Goal: Information Seeking & Learning: Learn about a topic

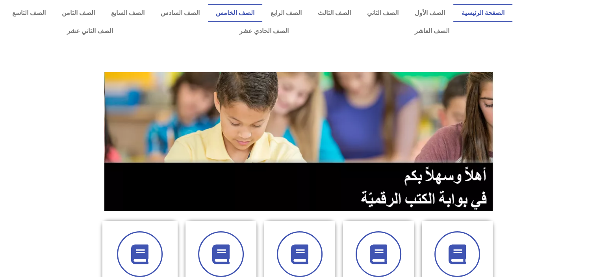
click at [258, 13] on link "الصف الخامس" at bounding box center [235, 13] width 54 height 18
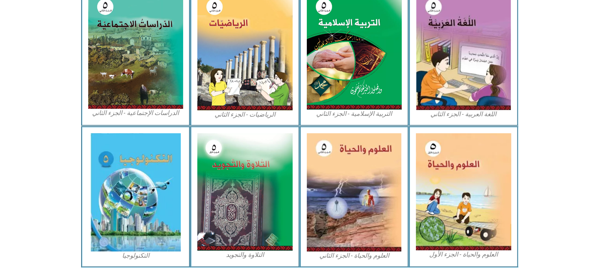
scroll to position [421, 0]
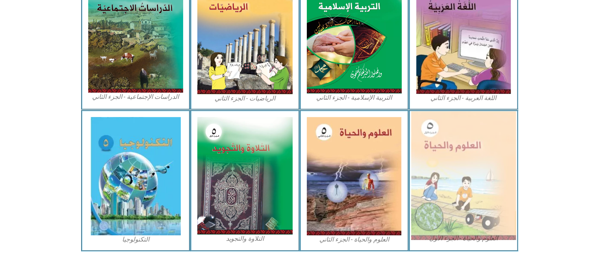
click at [447, 214] on img at bounding box center [463, 175] width 105 height 129
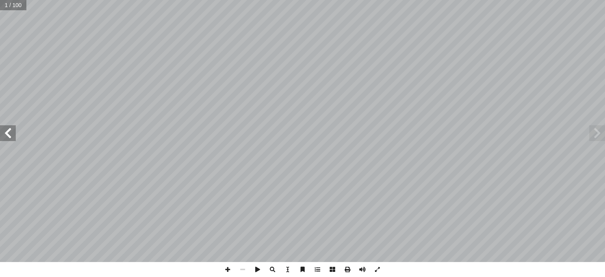
click at [2, 133] on span at bounding box center [8, 133] width 16 height 16
click at [6, 136] on span at bounding box center [8, 133] width 16 height 16
click at [9, 135] on span at bounding box center [8, 133] width 16 height 16
click at [15, 134] on span at bounding box center [8, 133] width 16 height 16
click at [9, 134] on span at bounding box center [8, 133] width 16 height 16
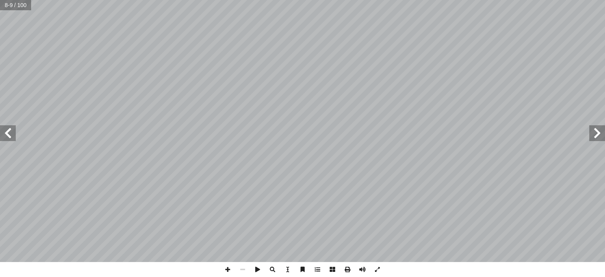
click at [9, 134] on span at bounding box center [8, 133] width 16 height 16
click at [4, 136] on span at bounding box center [8, 133] width 16 height 16
click at [0, 132] on span at bounding box center [8, 133] width 16 height 16
click at [6, 136] on span at bounding box center [8, 133] width 16 height 16
click at [12, 133] on span at bounding box center [8, 133] width 16 height 16
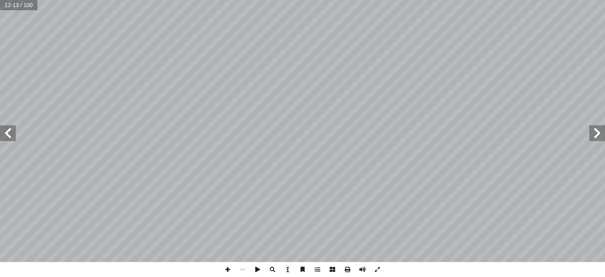
click at [7, 134] on span at bounding box center [8, 133] width 16 height 16
click at [12, 136] on span at bounding box center [8, 133] width 16 height 16
click at [7, 135] on span at bounding box center [8, 133] width 16 height 16
click at [595, 133] on span at bounding box center [597, 133] width 16 height 16
click at [10, 134] on span at bounding box center [8, 133] width 16 height 16
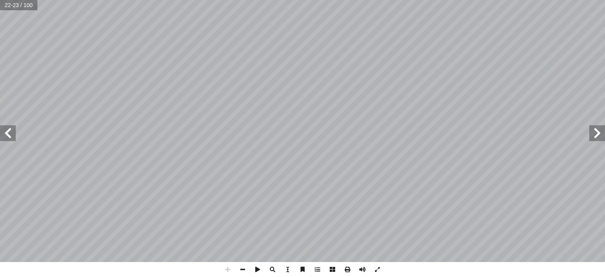
click at [10, 131] on span at bounding box center [8, 133] width 16 height 16
click at [596, 135] on span at bounding box center [597, 133] width 16 height 16
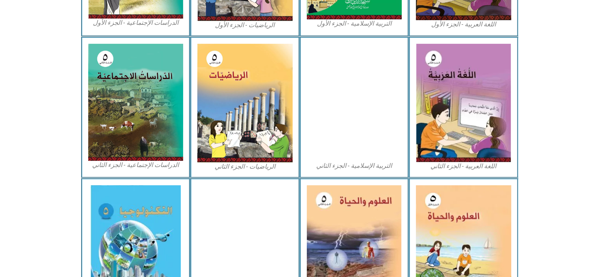
scroll to position [428, 0]
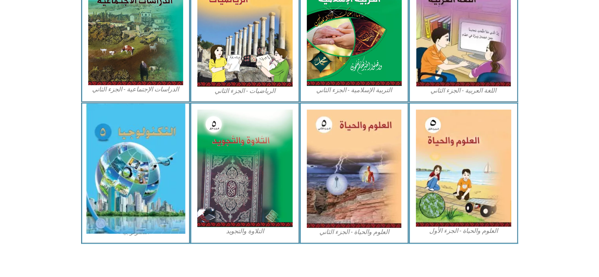
click at [166, 170] on img at bounding box center [135, 169] width 99 height 130
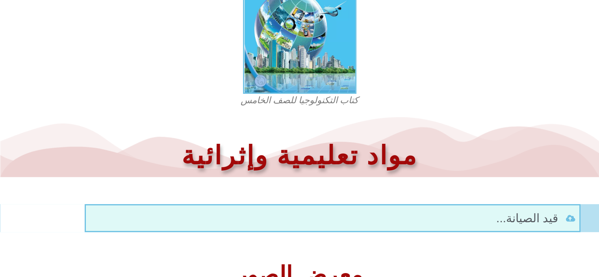
scroll to position [290, 0]
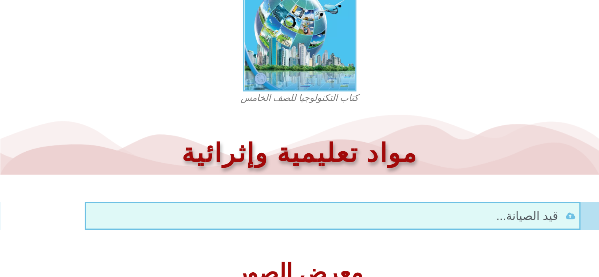
click at [321, 98] on figcaption "كتاب التكنولوجيا للصف الخامس" at bounding box center [299, 98] width 189 height 13
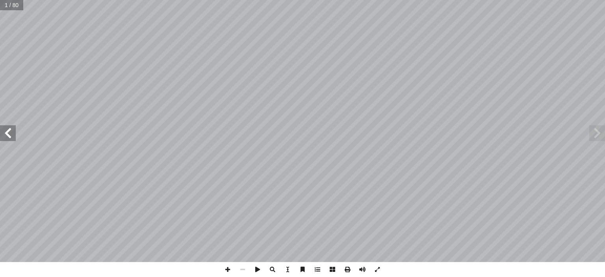
click at [10, 6] on input "text" at bounding box center [11, 5] width 23 height 10
type input "**"
click at [6, 138] on span at bounding box center [8, 133] width 16 height 16
click at [0, 136] on span at bounding box center [8, 133] width 16 height 16
click at [11, 130] on span at bounding box center [8, 133] width 16 height 16
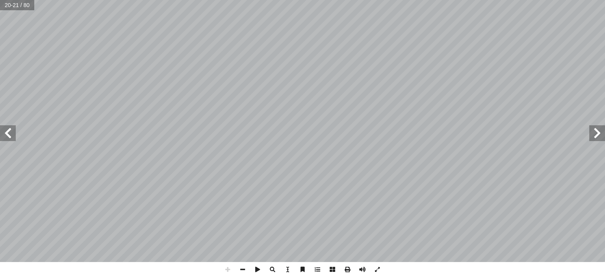
click at [598, 139] on span at bounding box center [597, 133] width 16 height 16
click at [9, 135] on span at bounding box center [8, 133] width 16 height 16
